Goal: Task Accomplishment & Management: Complete application form

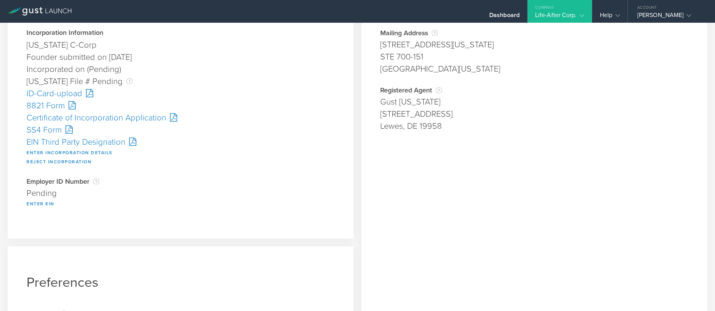
scroll to position [76, 0]
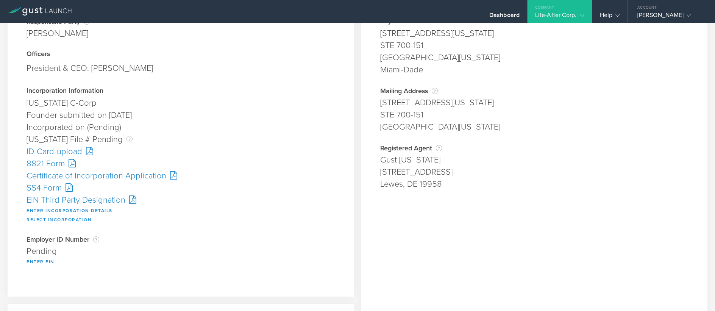
click at [62, 218] on button "Reject Incorporation" at bounding box center [58, 219] width 65 height 9
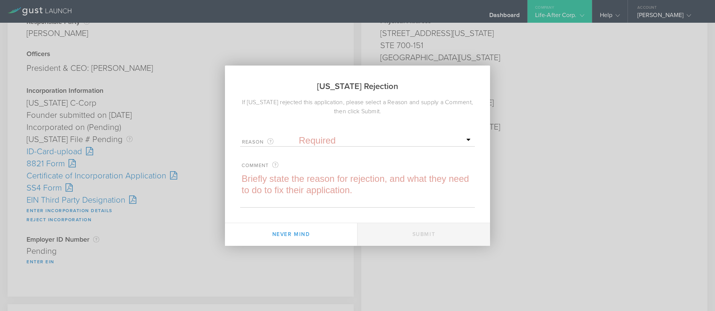
click at [309, 145] on select "Required Name was invalid Signature was invalid Other invalid reason" at bounding box center [386, 140] width 174 height 11
select select "name"
click at [299, 135] on select "Required Name was invalid Signature was invalid Other invalid reason" at bounding box center [386, 140] width 174 height 11
click at [274, 188] on textarea at bounding box center [357, 190] width 235 height 34
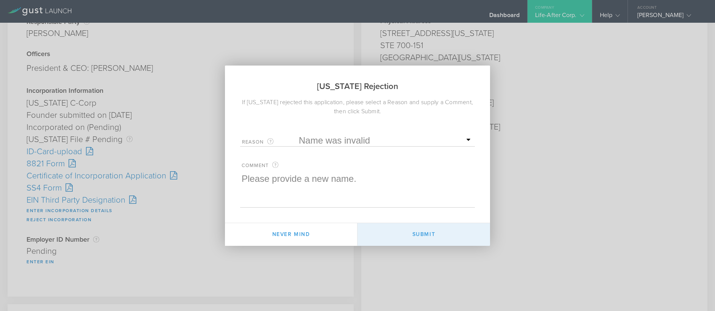
type textarea "Please provide a new name."
drag, startPoint x: 426, startPoint y: 236, endPoint x: 433, endPoint y: 242, distance: 9.4
click at [427, 236] on button "Submit" at bounding box center [423, 234] width 132 height 23
